Goal: Task Accomplishment & Management: Manage account settings

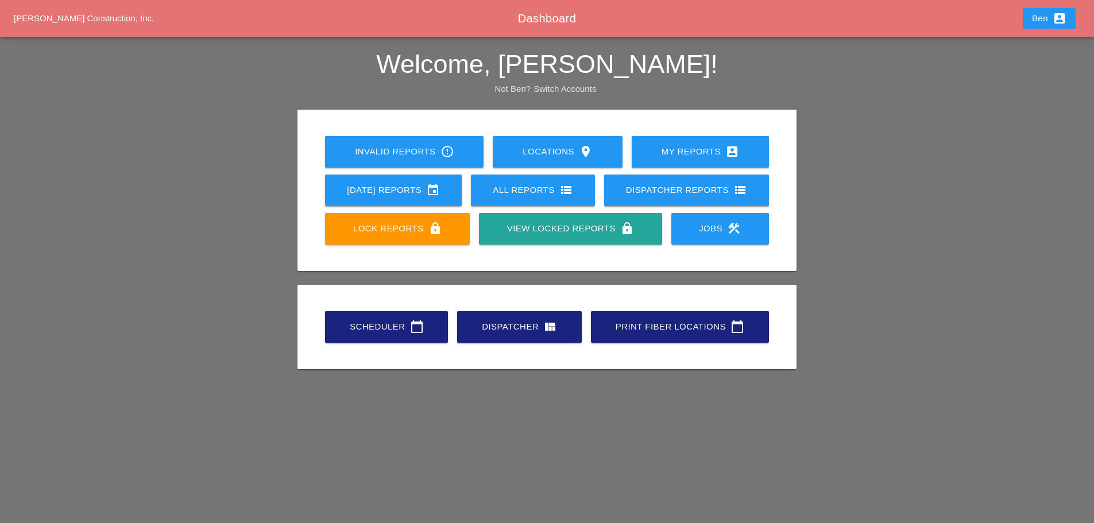
click at [404, 327] on div "Scheduler calendar_today" at bounding box center [386, 327] width 86 height 14
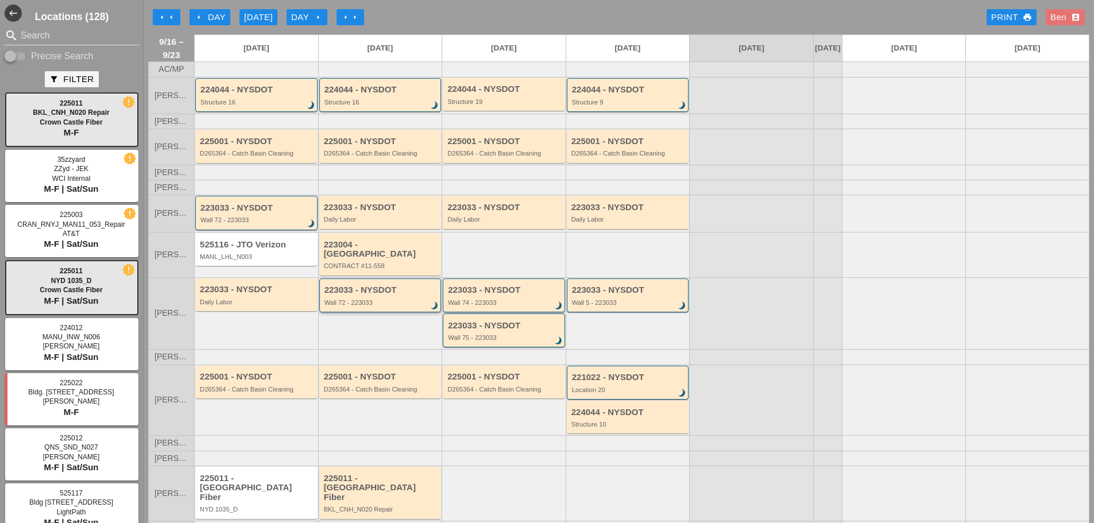
scroll to position [26, 0]
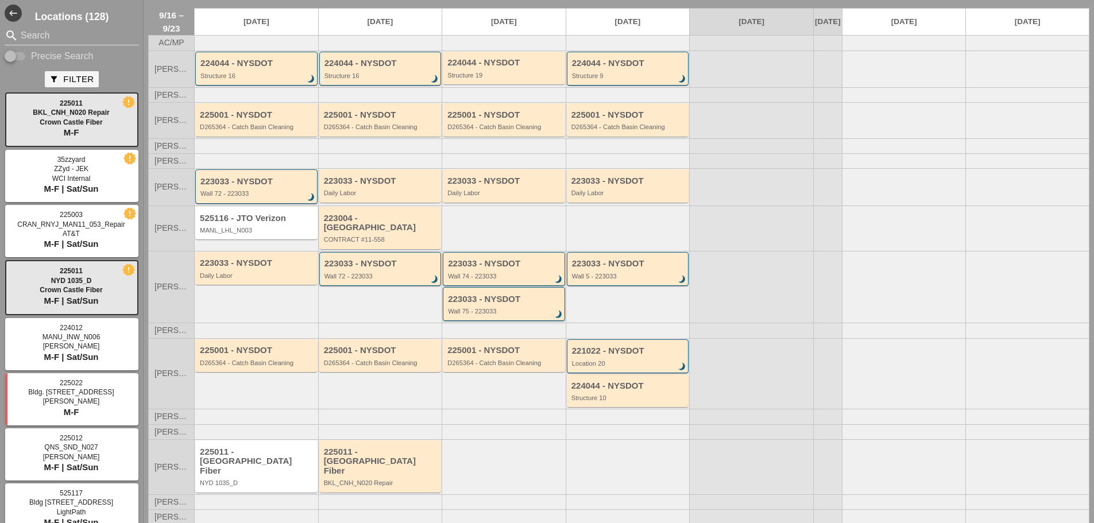
click at [379, 457] on div "225011 - [GEOGRAPHIC_DATA] Fiber" at bounding box center [381, 461] width 115 height 29
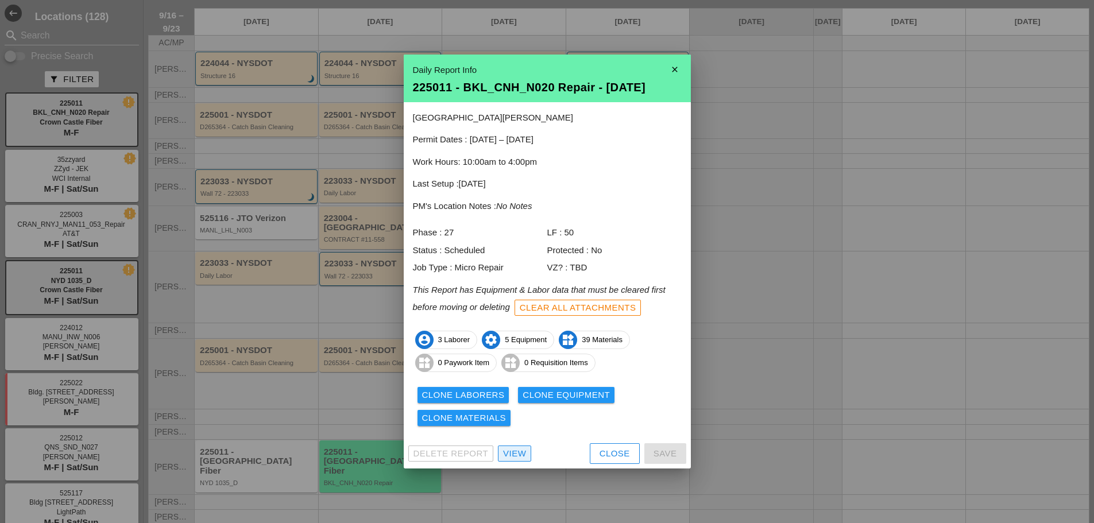
drag, startPoint x: 519, startPoint y: 450, endPoint x: 554, endPoint y: 450, distance: 35.0
click at [520, 450] on div "View" at bounding box center [514, 453] width 23 height 13
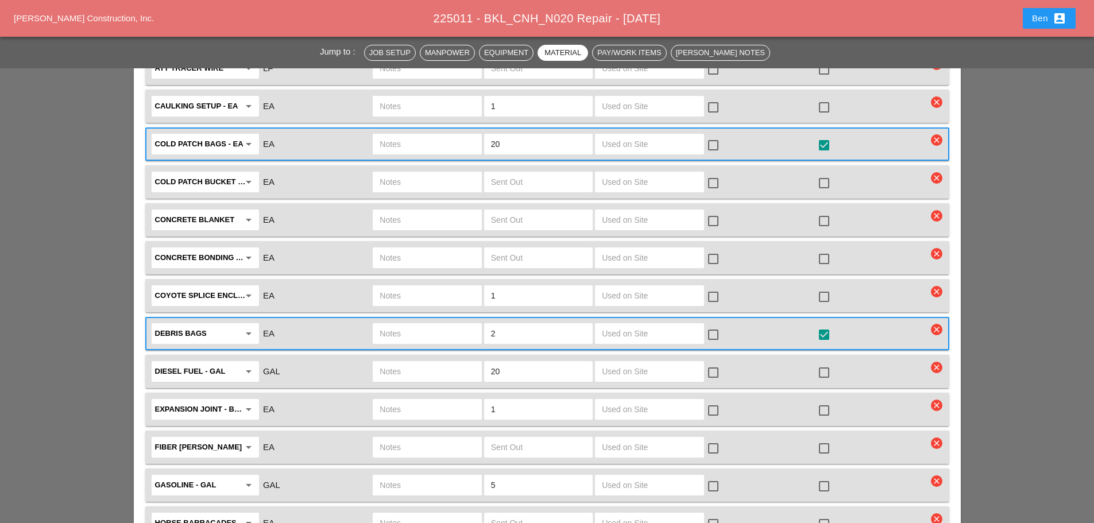
scroll to position [1532, 0]
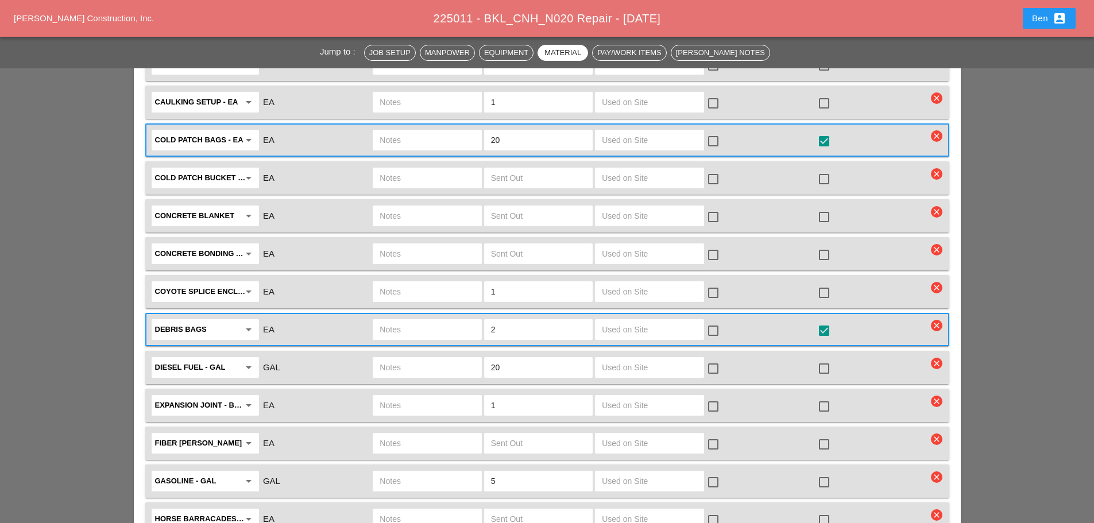
click at [95, 164] on div "Jump to : Job Setup Manpower Equipment Material Pay/Work Items [PERSON_NAME] No…" at bounding box center [547, 387] width 1094 height 3610
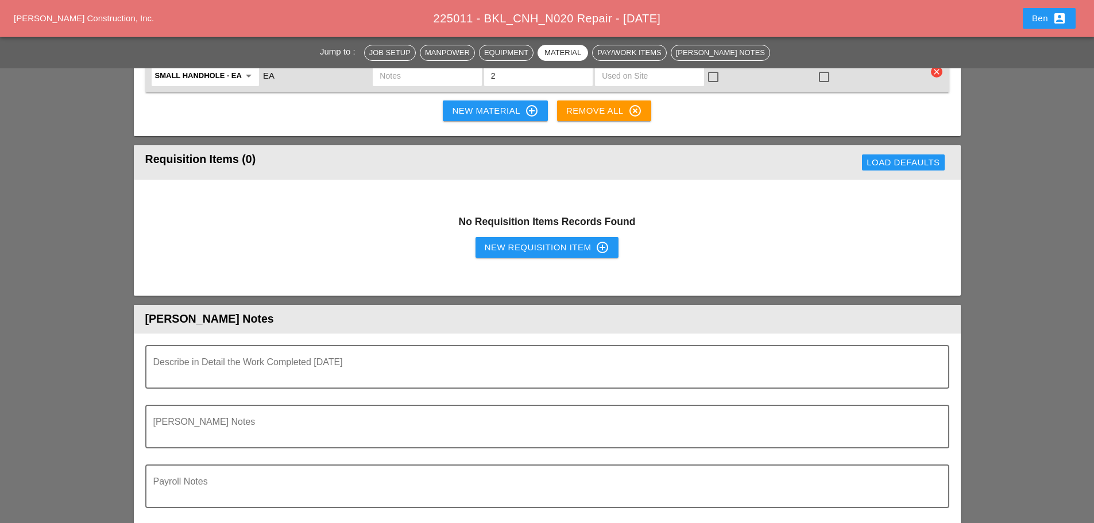
scroll to position [2680, 0]
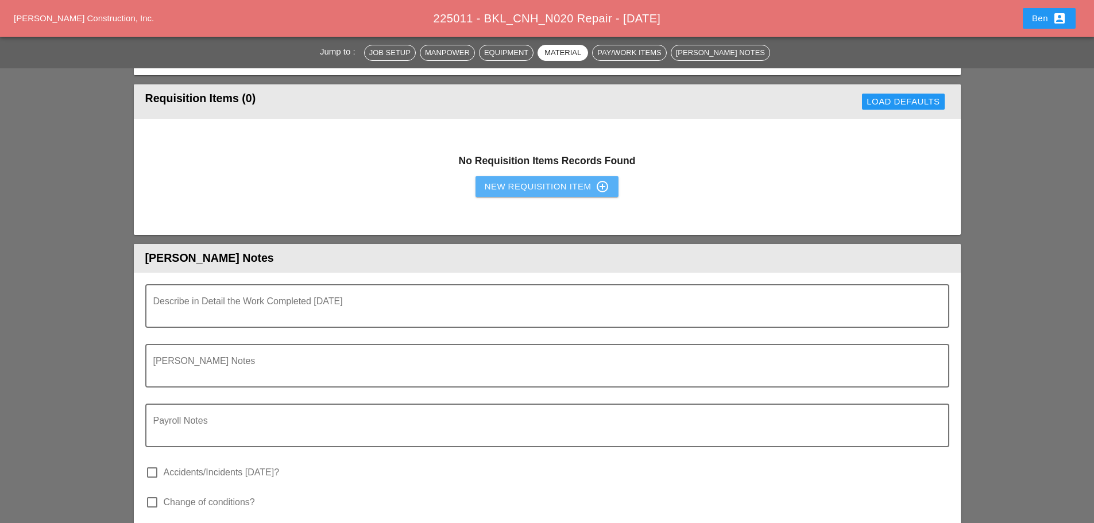
click at [522, 180] on div "New Requisition Item control_point" at bounding box center [547, 187] width 125 height 14
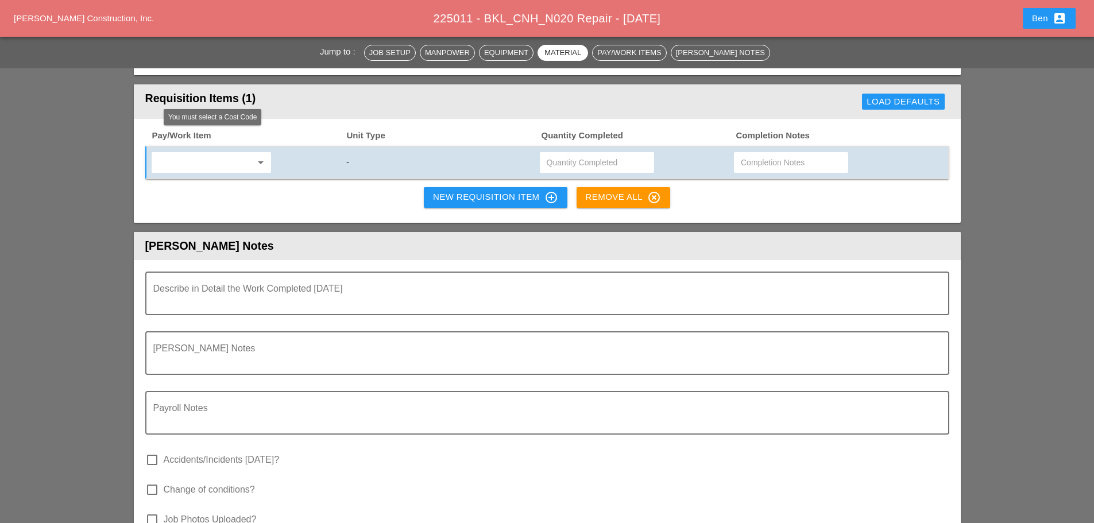
click at [230, 153] on input "text" at bounding box center [203, 162] width 96 height 18
click at [299, 180] on div "Pay/Work Item Unit Type Quantity Completed Completion Notes arrow_drop_down - N…" at bounding box center [547, 171] width 827 height 104
